Goal: Complete application form

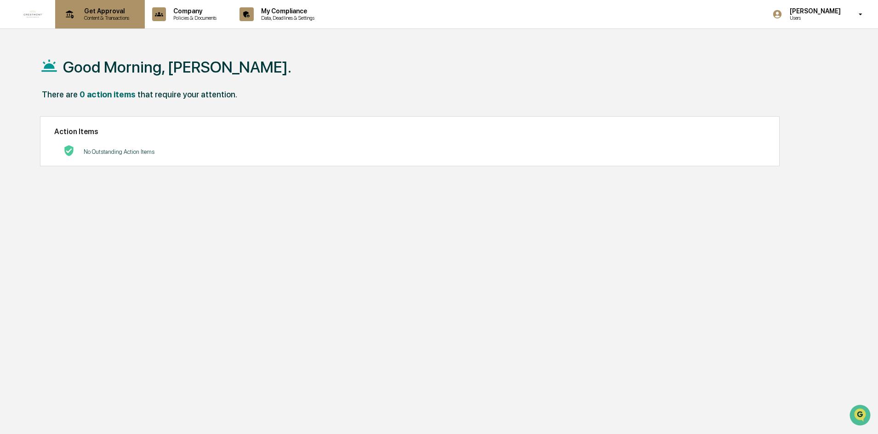
click at [112, 9] on p "Get Approval" at bounding box center [105, 10] width 57 height 7
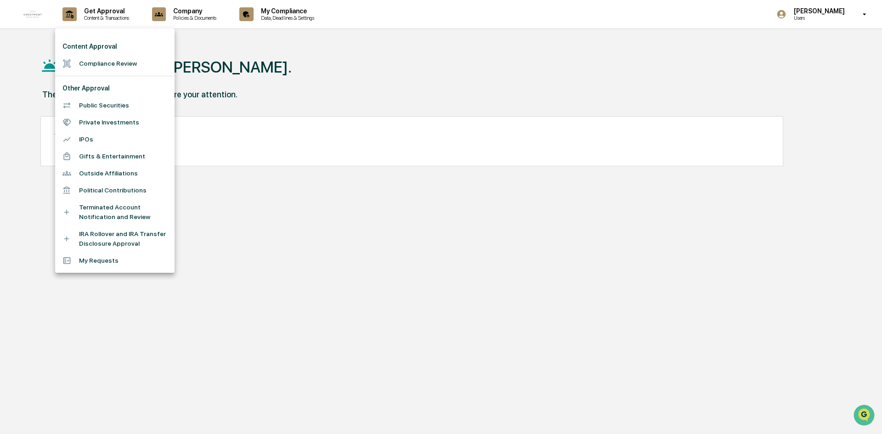
click at [114, 173] on li "Outside Affiliations" at bounding box center [114, 173] width 119 height 17
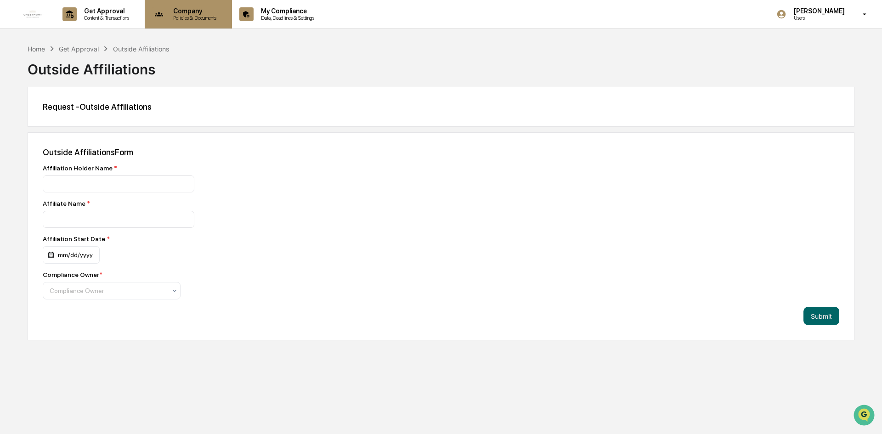
click at [210, 10] on p "Company" at bounding box center [193, 10] width 55 height 7
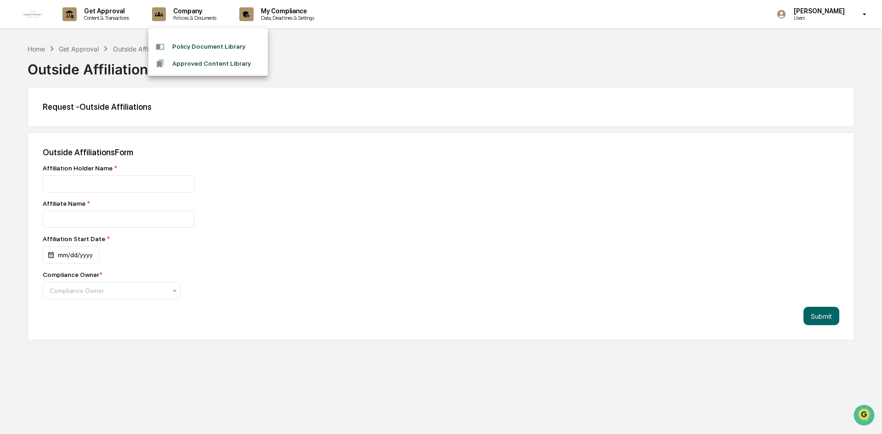
click at [294, 10] on div at bounding box center [441, 217] width 882 height 434
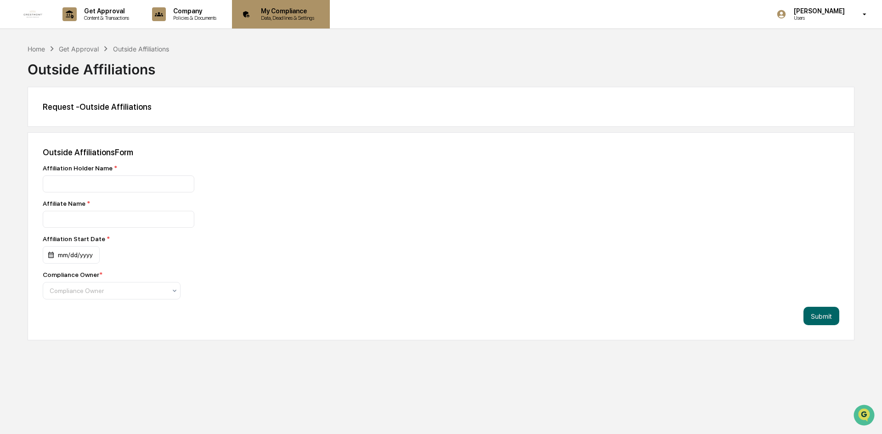
click at [290, 13] on p "My Compliance" at bounding box center [286, 10] width 65 height 7
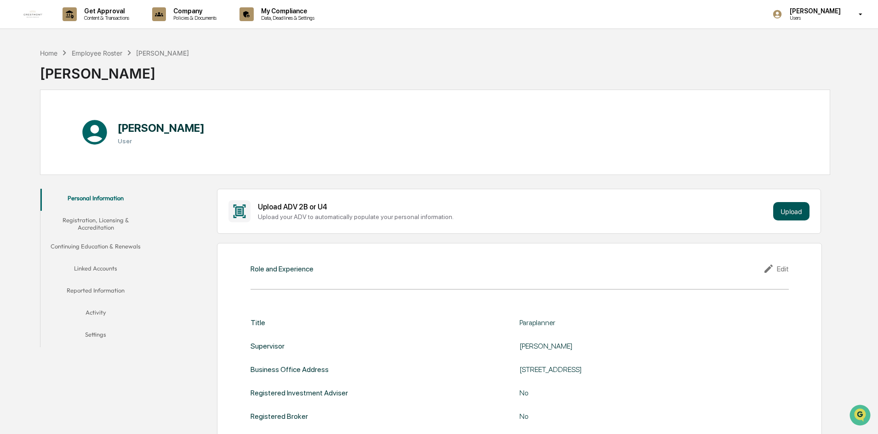
click at [796, 215] on button "Upload" at bounding box center [791, 211] width 36 height 18
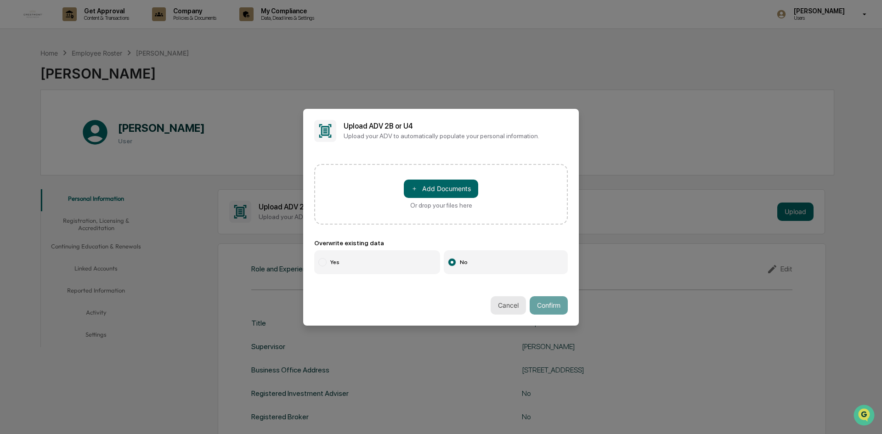
click at [496, 306] on button "Cancel" at bounding box center [508, 305] width 35 height 18
